Goal: Information Seeking & Learning: Obtain resource

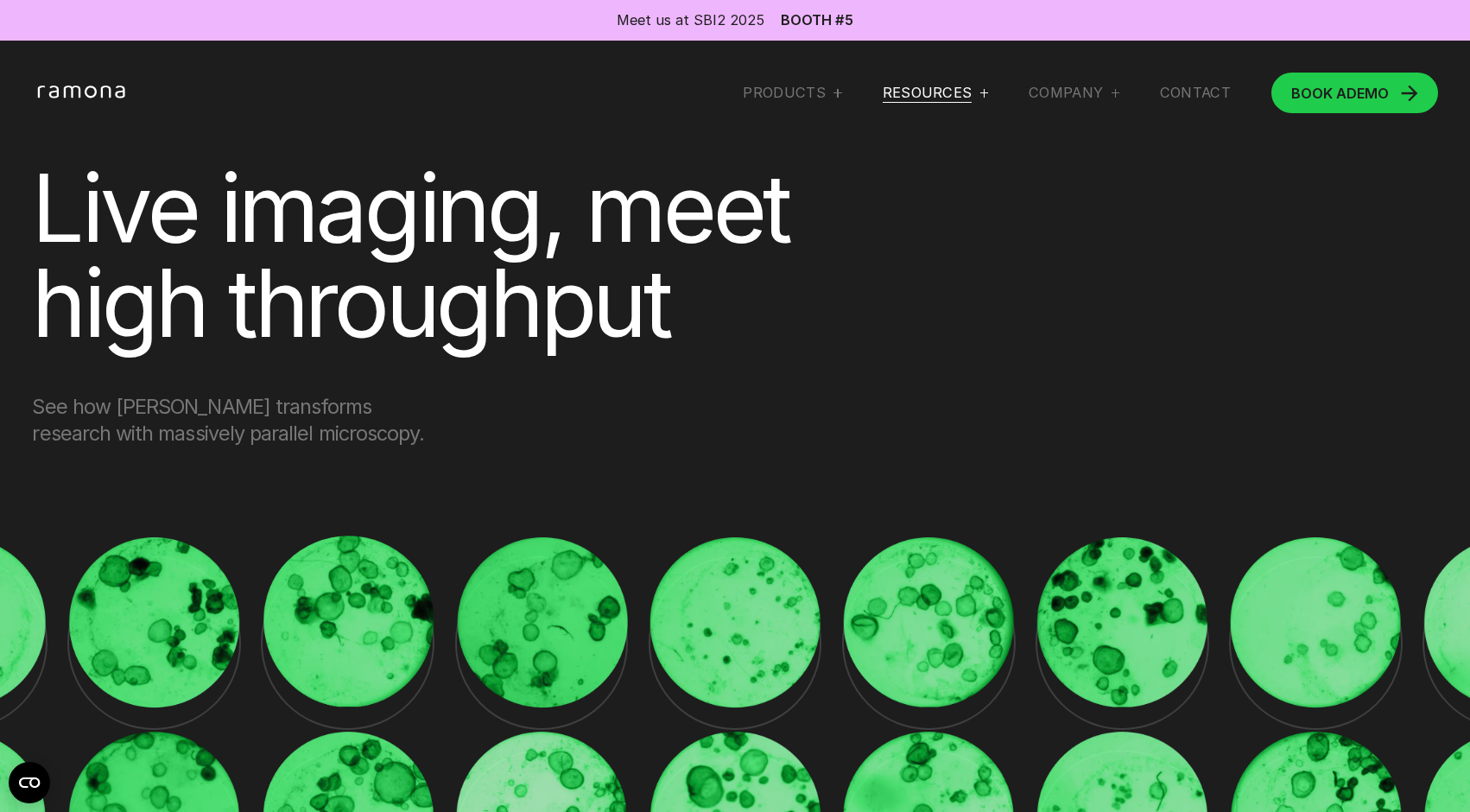
click at [940, 87] on div "RESOURCES" at bounding box center [927, 93] width 90 height 18
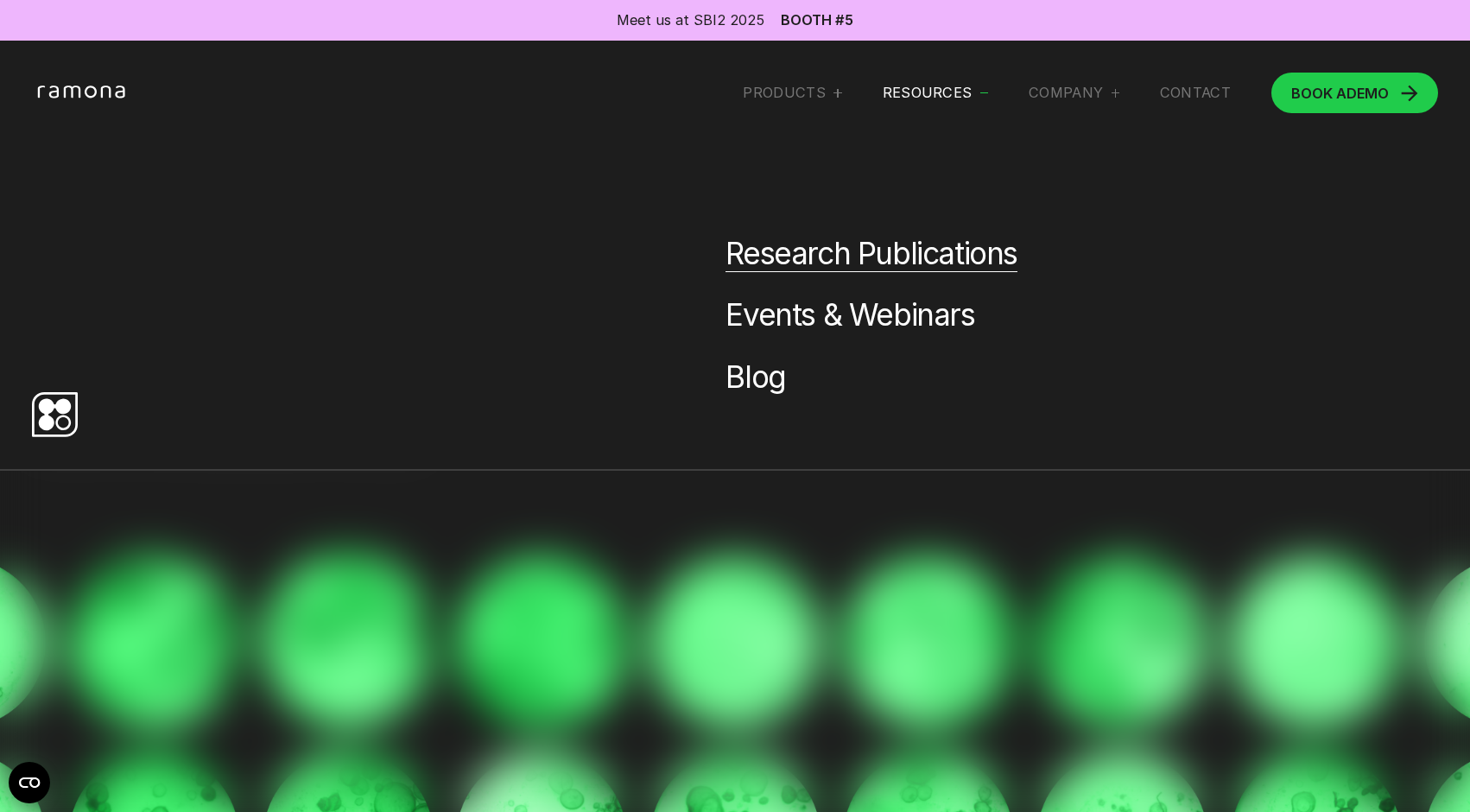
click at [790, 260] on link "Research Publications" at bounding box center [871, 253] width 292 height 38
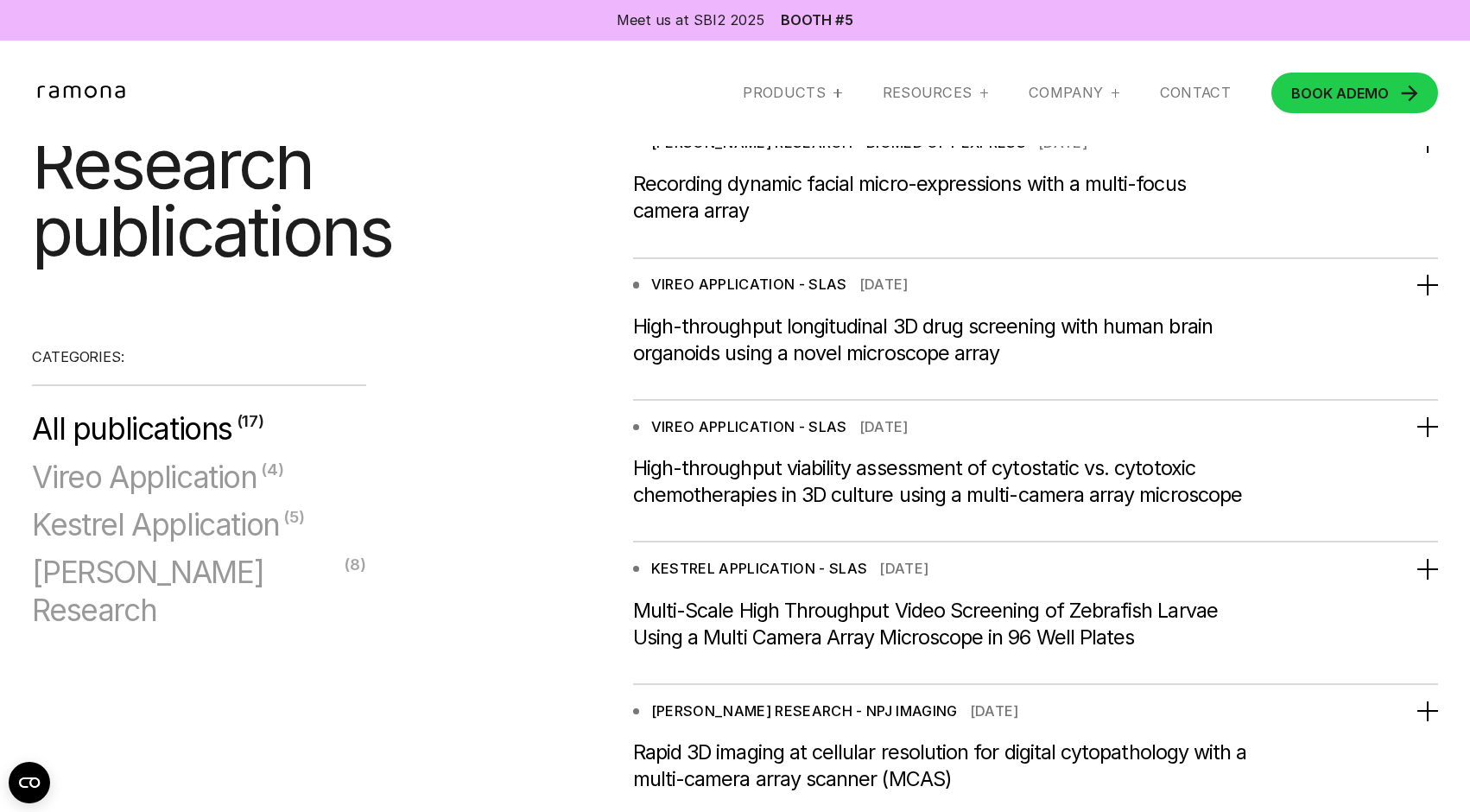
scroll to position [1139, 0]
click at [775, 569] on div "KESTREL APPLICATION - SLAS [DATE] Kestrel Application Multi-Scale High Throughp…" at bounding box center [1035, 613] width 805 height 140
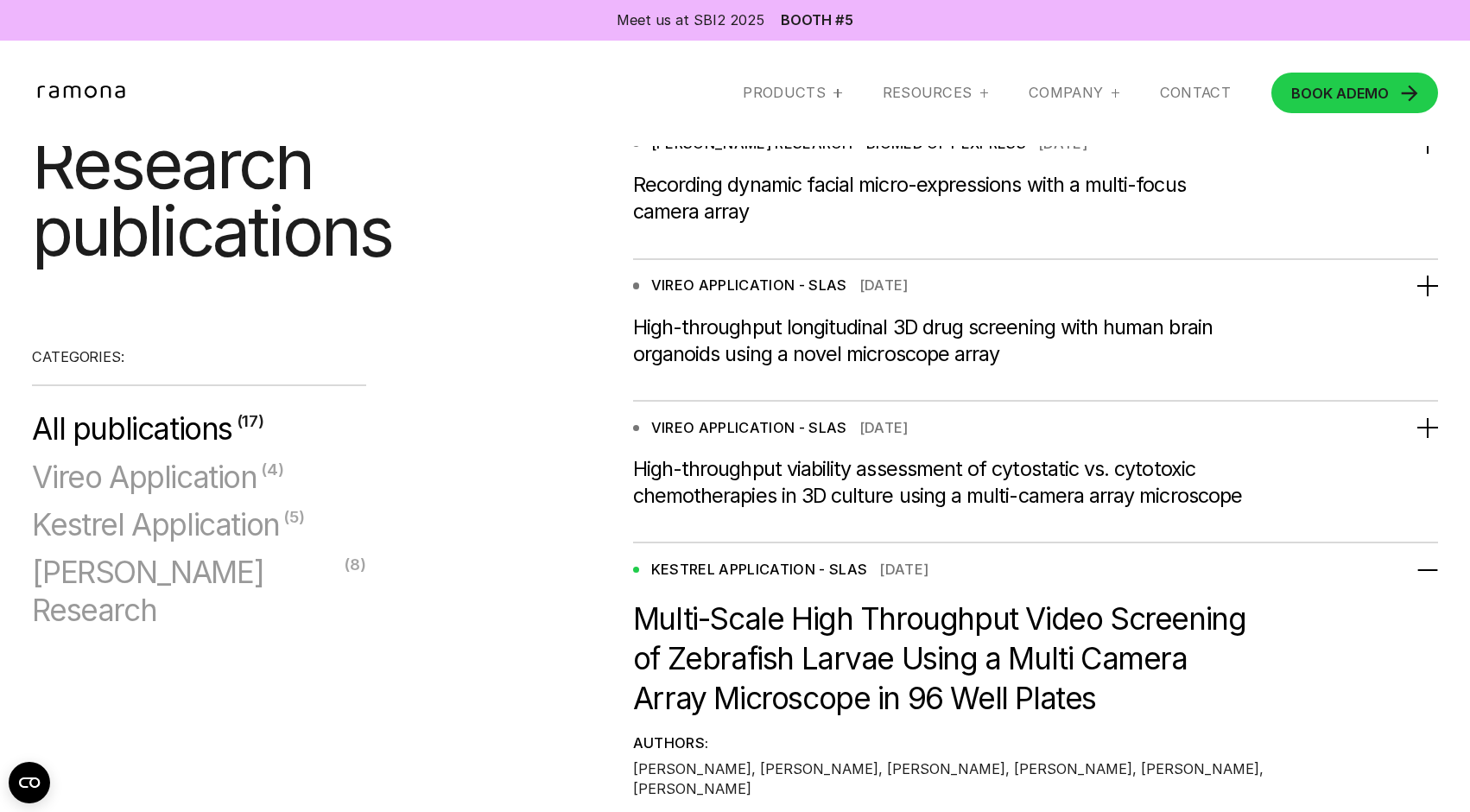
click at [660, 578] on div "KESTREL APPLICATION - SLAS" at bounding box center [760, 569] width 217 height 18
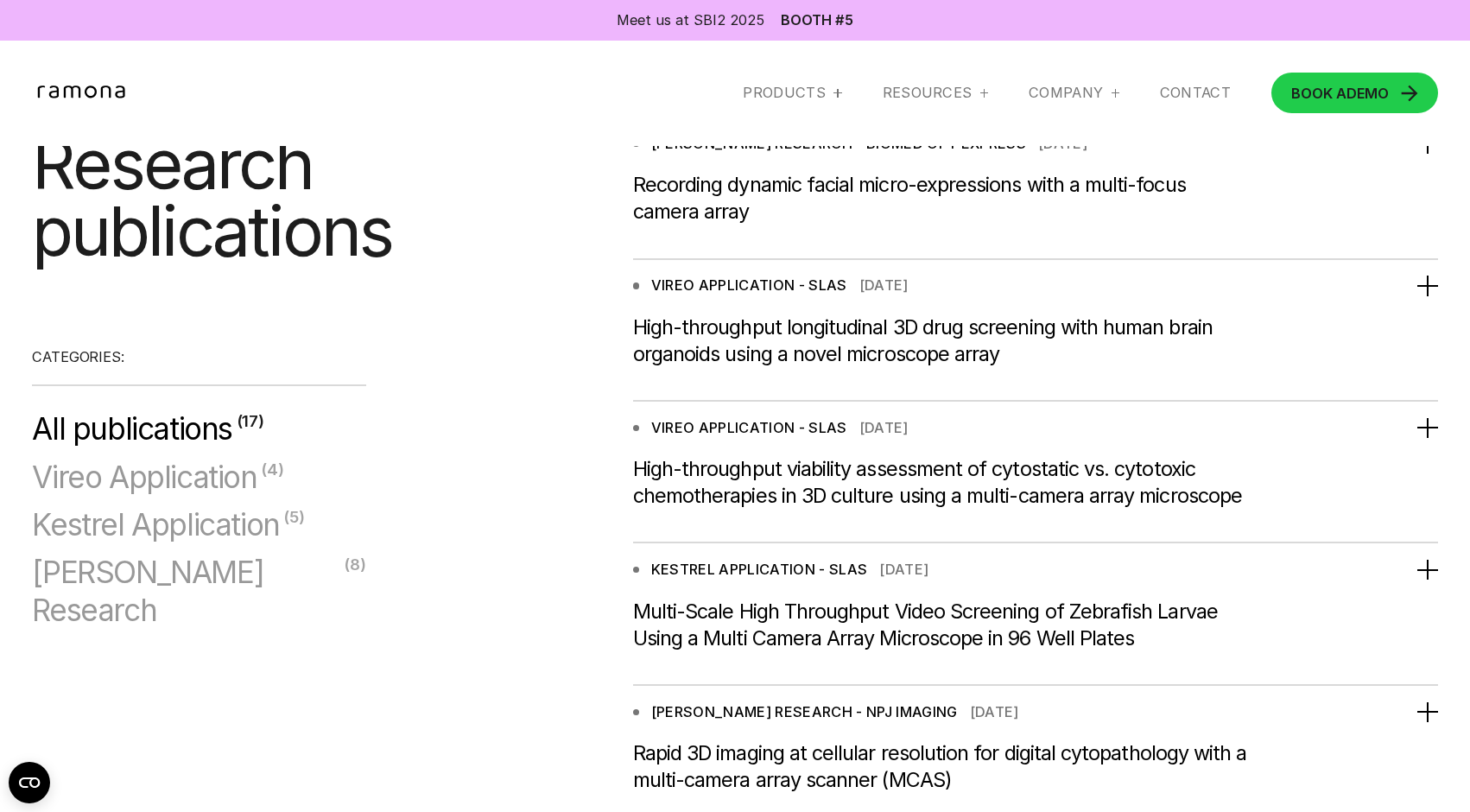
click at [697, 602] on div "KESTREL APPLICATION - SLAS [DATE] Kestrel Application Multi-Scale High Throughp…" at bounding box center [1035, 613] width 805 height 140
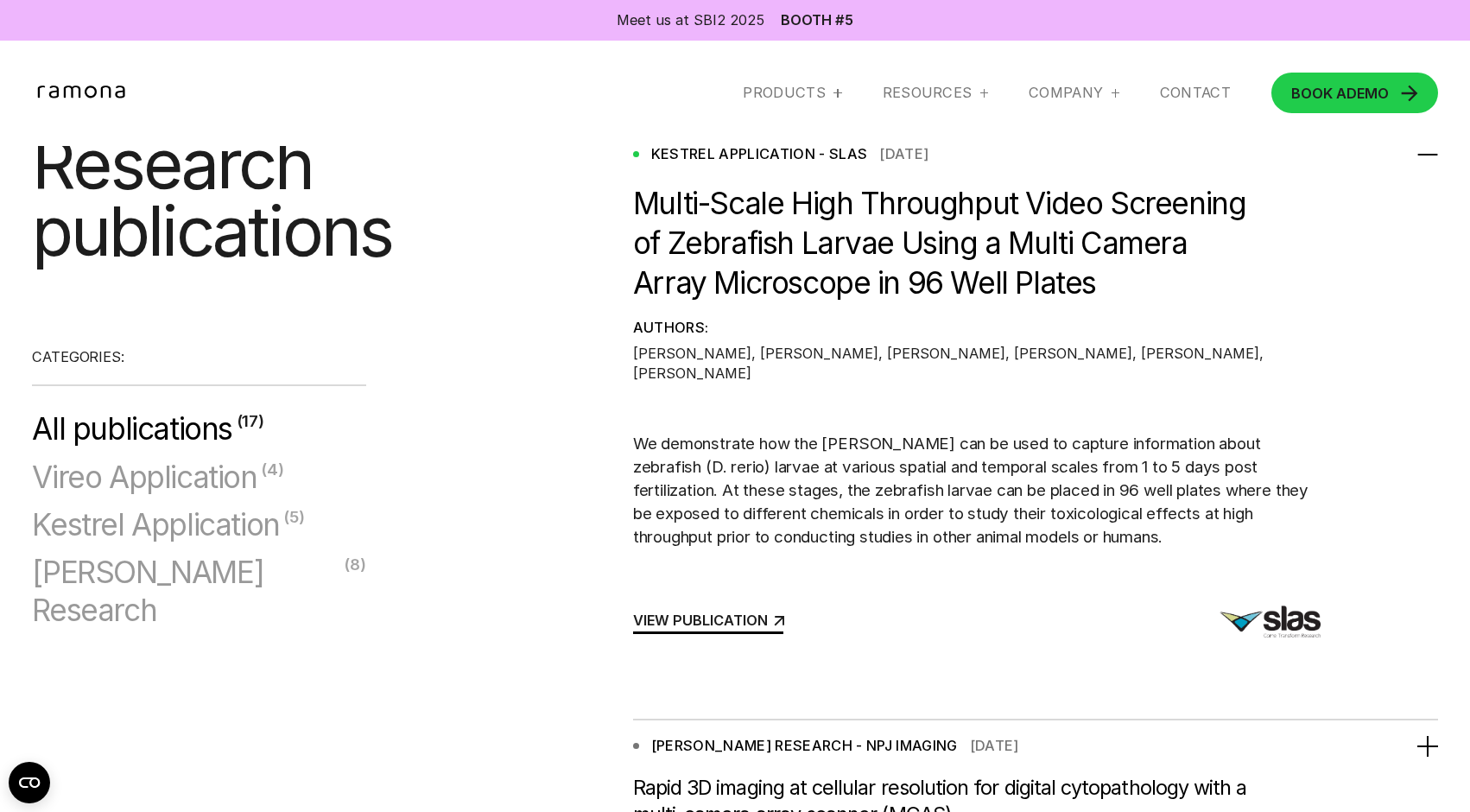
scroll to position [1554, 0]
click at [712, 615] on div "VIEW PUBLICATION" at bounding box center [700, 620] width 135 height 13
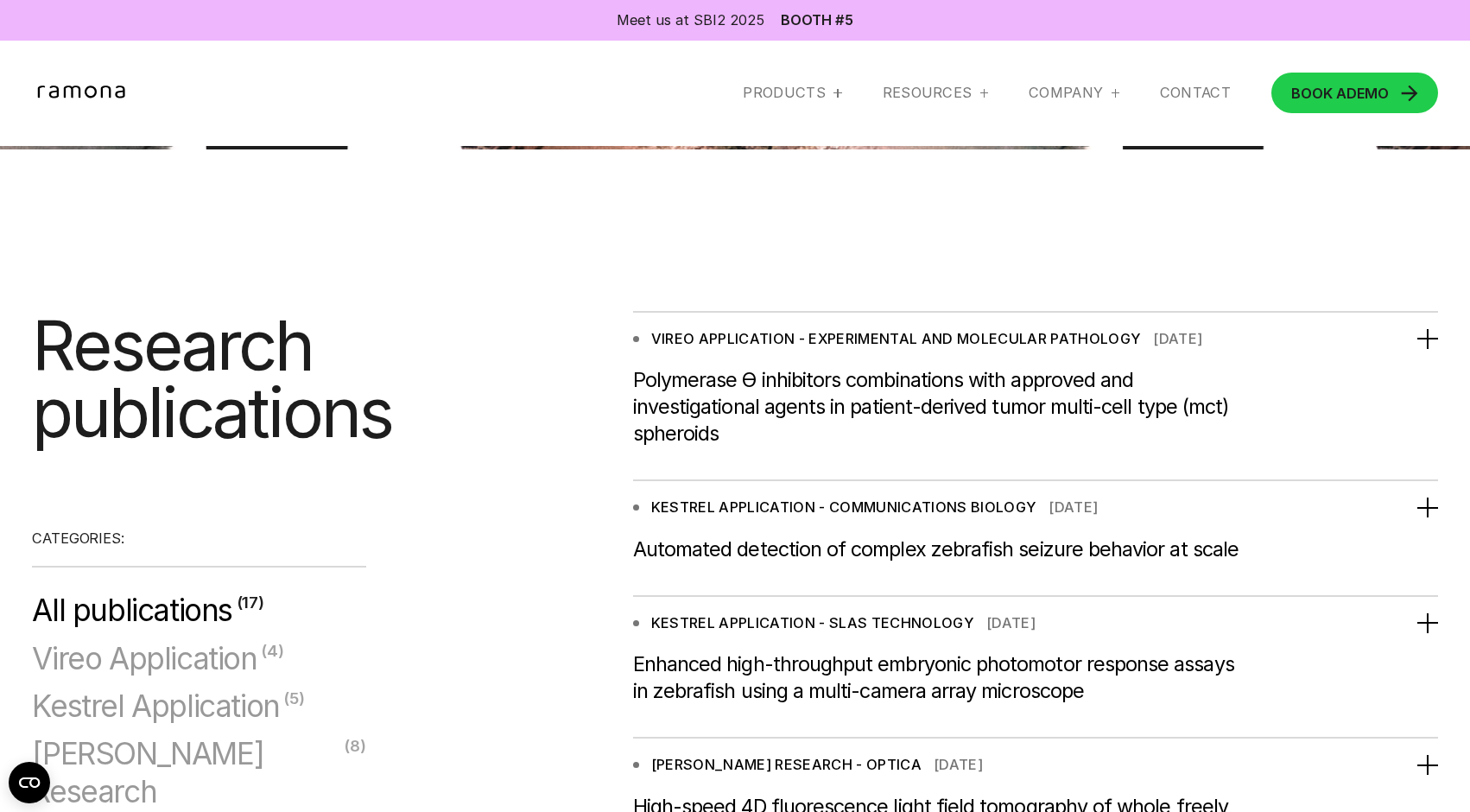
scroll to position [207, 0]
click at [722, 507] on div "KESTREL APPLICATION - COMMUNICATIONS BIOLOGY" at bounding box center [844, 508] width 386 height 18
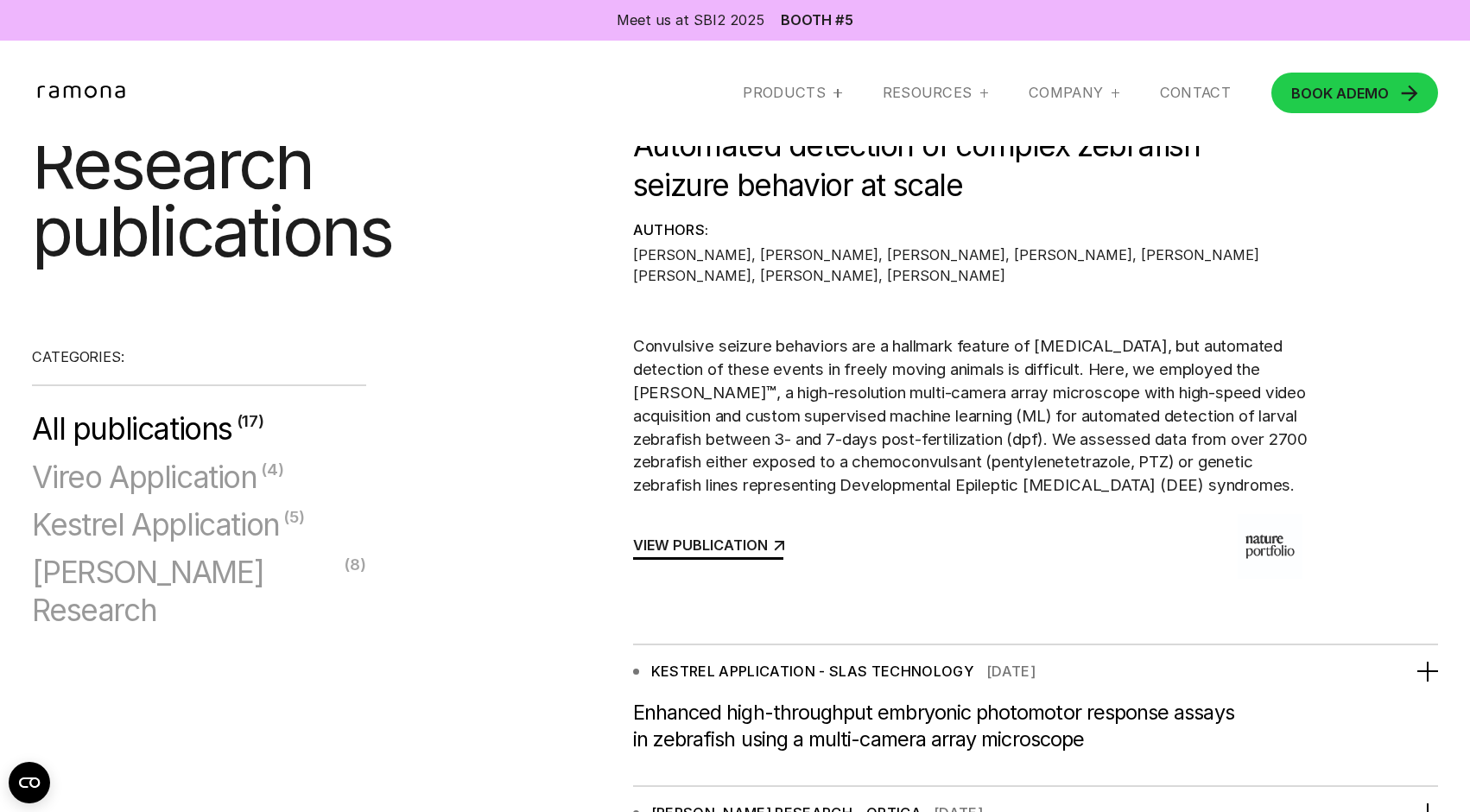
scroll to position [621, 0]
click at [732, 557] on link "VIEW PUBLICATION" at bounding box center [708, 546] width 150 height 21
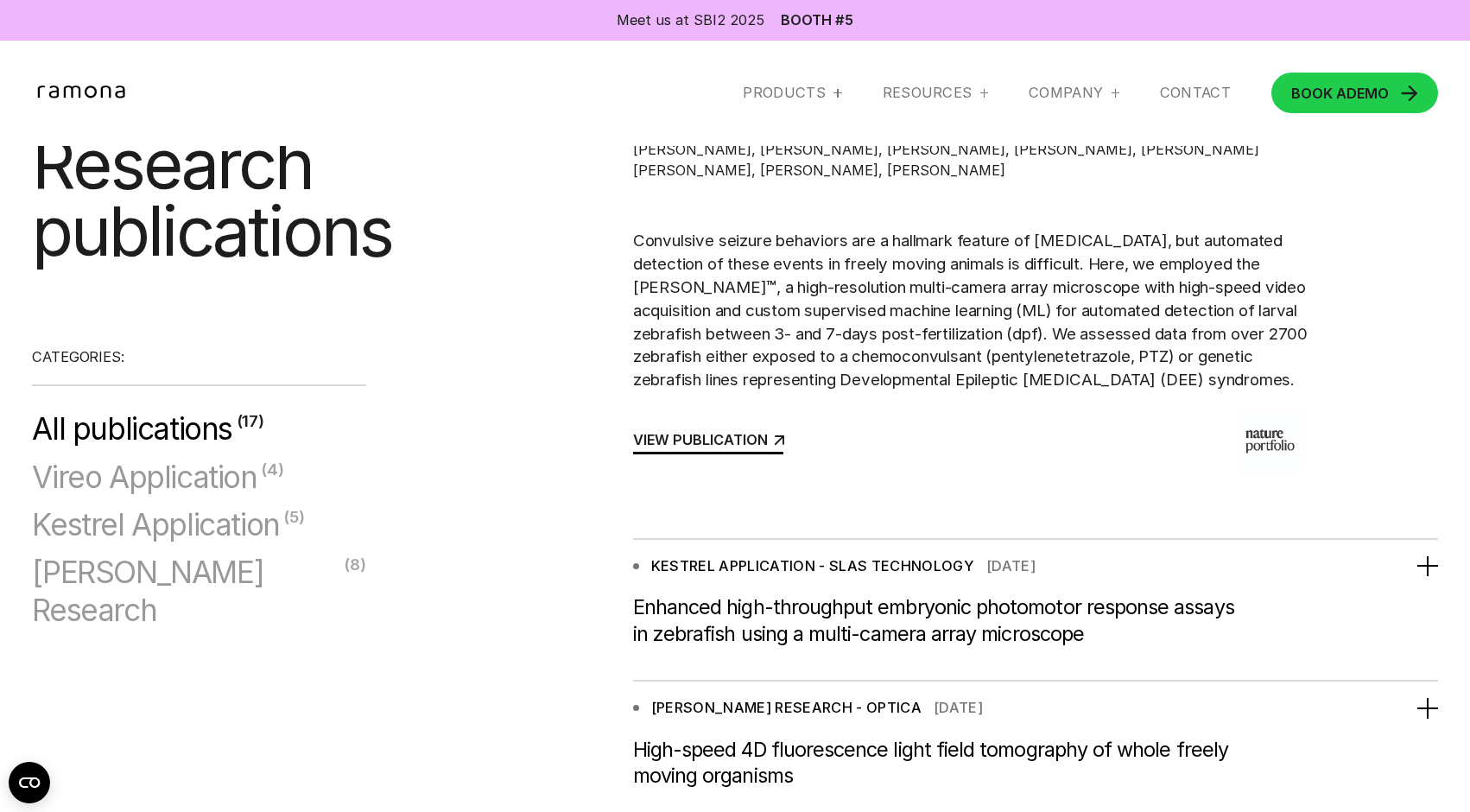
scroll to position [725, 0]
click at [693, 445] on div "VIEW PUBLICATION" at bounding box center [700, 438] width 135 height 13
